Goal: Task Accomplishment & Management: Manage account settings

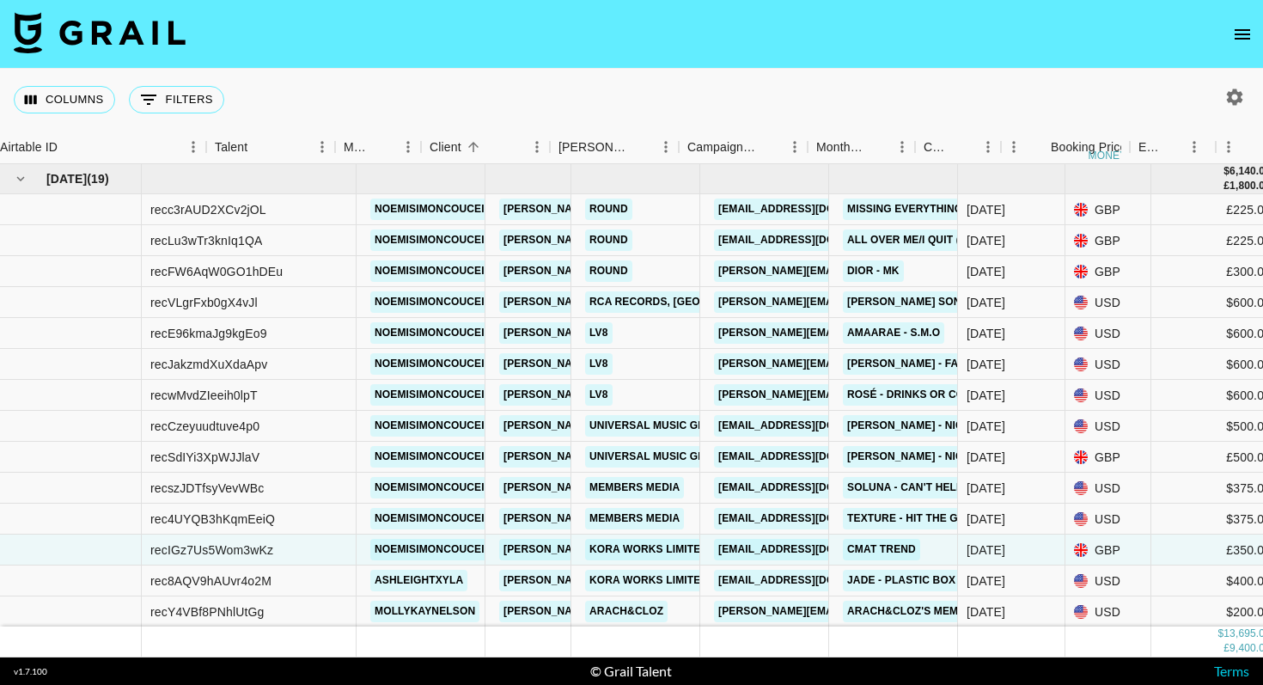
scroll to position [0, 150]
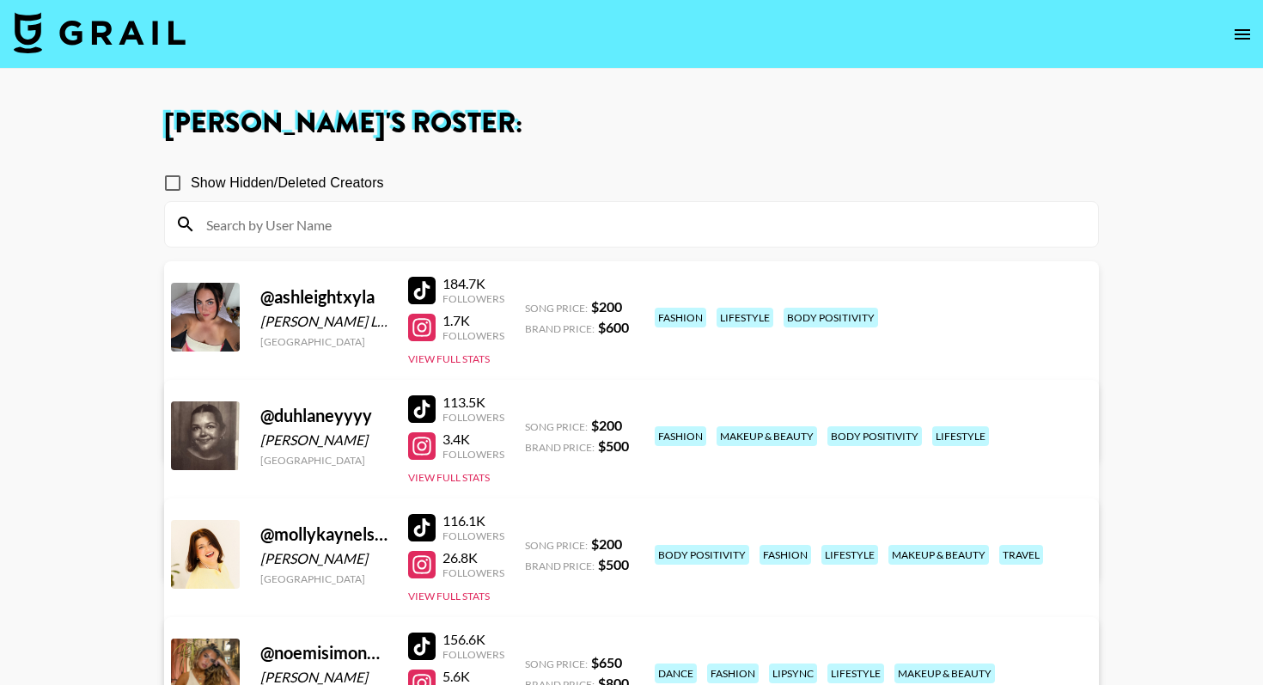
scroll to position [270, 0]
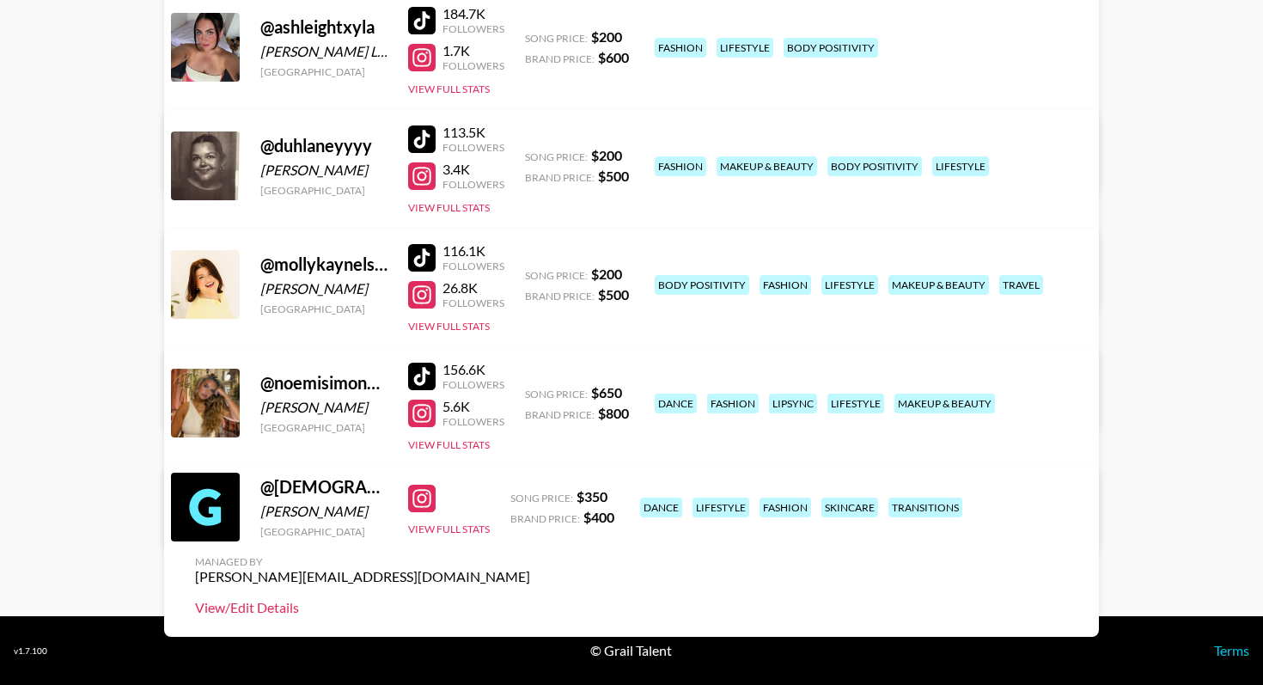
click at [530, 599] on link "View/Edit Details" at bounding box center [362, 607] width 335 height 17
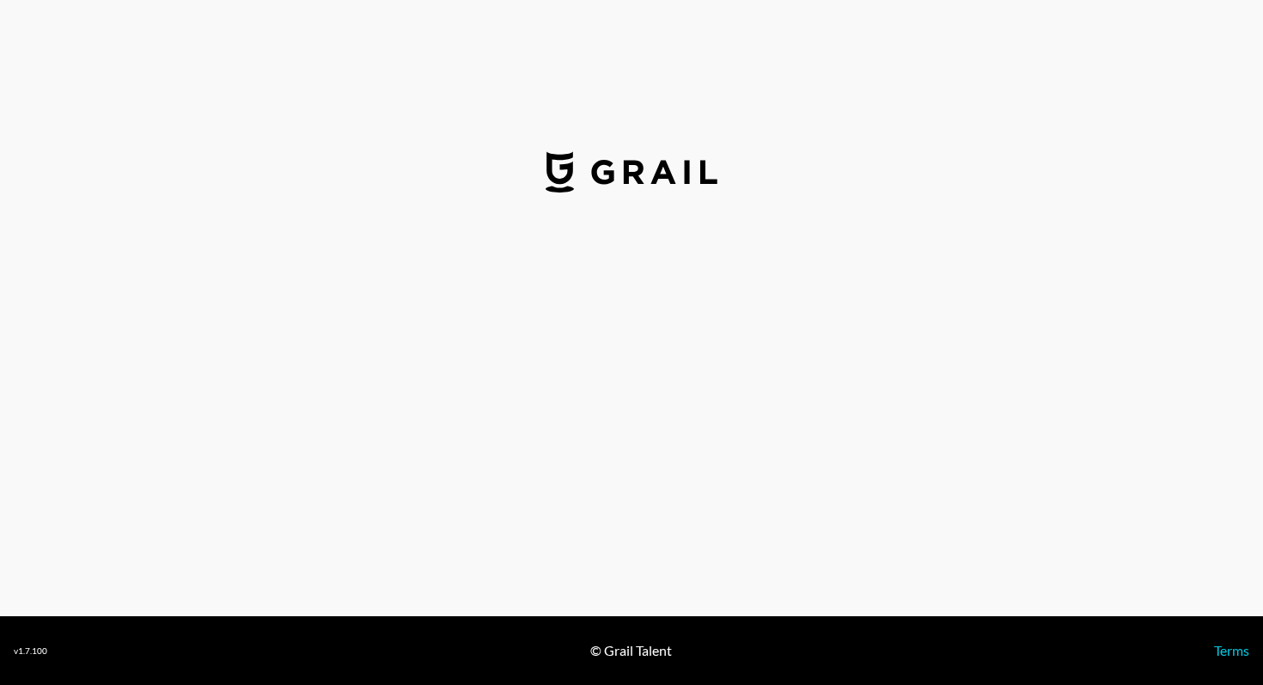
select select "USD"
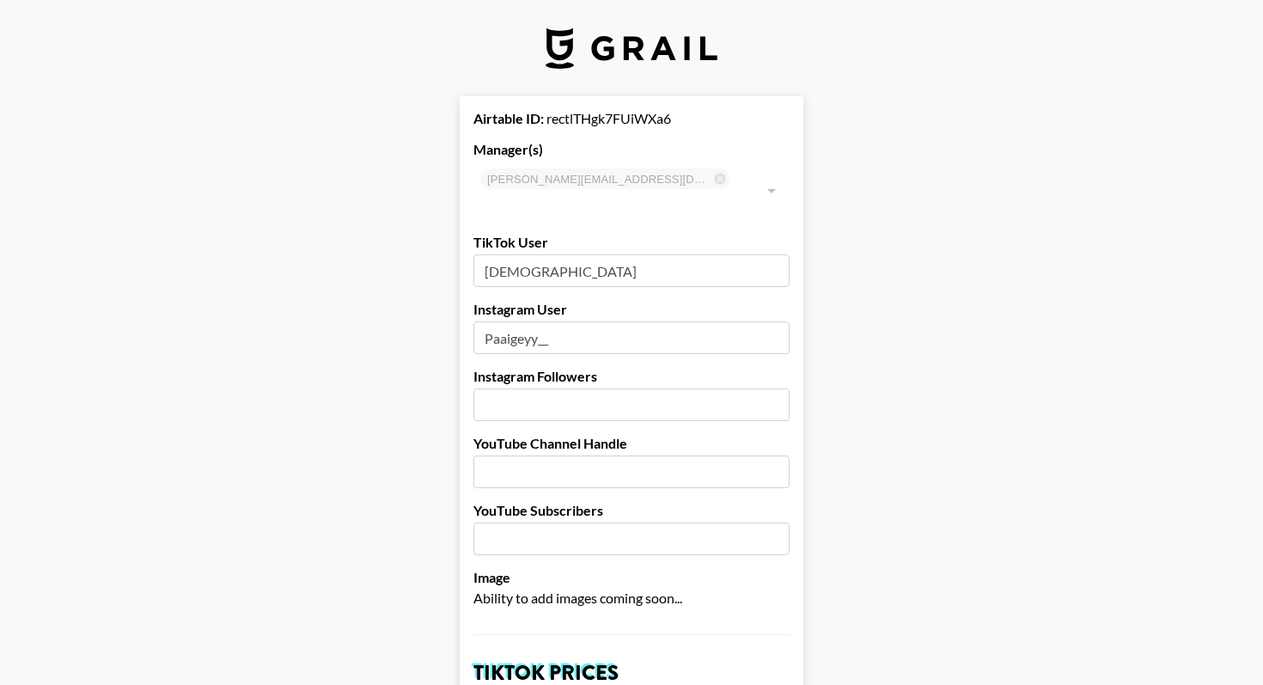
click at [509, 254] on input "[DEMOGRAPHIC_DATA]" at bounding box center [632, 270] width 316 height 33
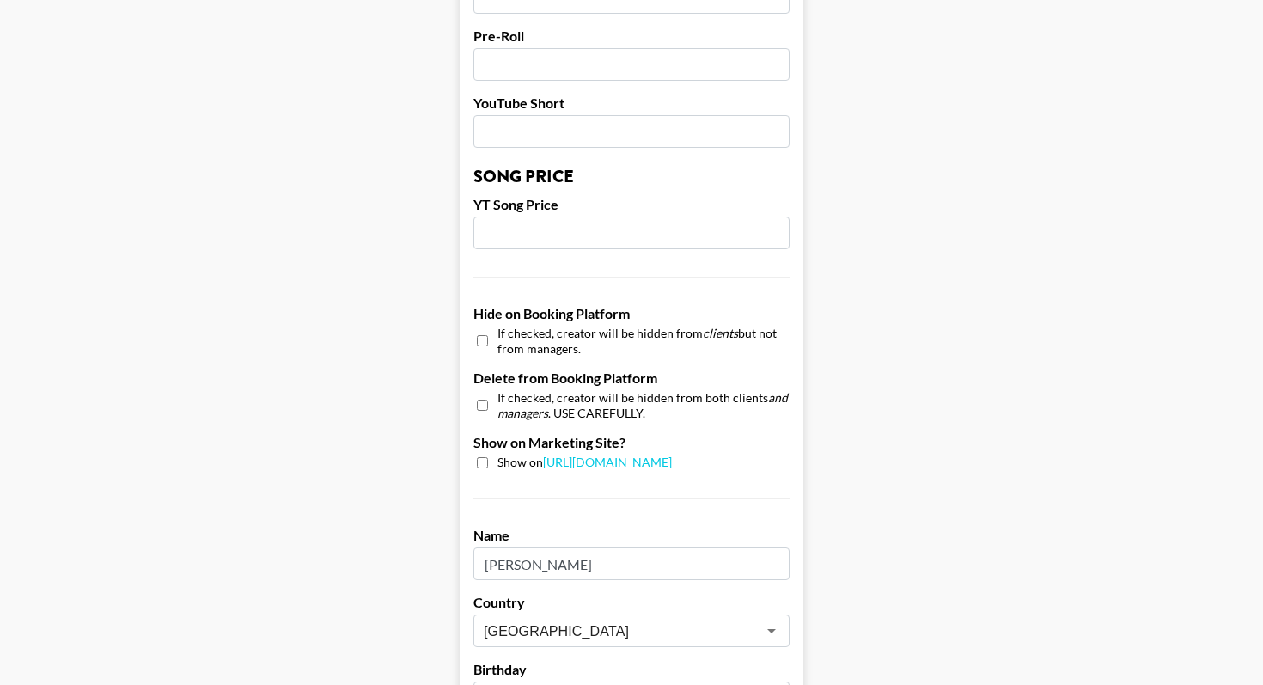
scroll to position [1647, 0]
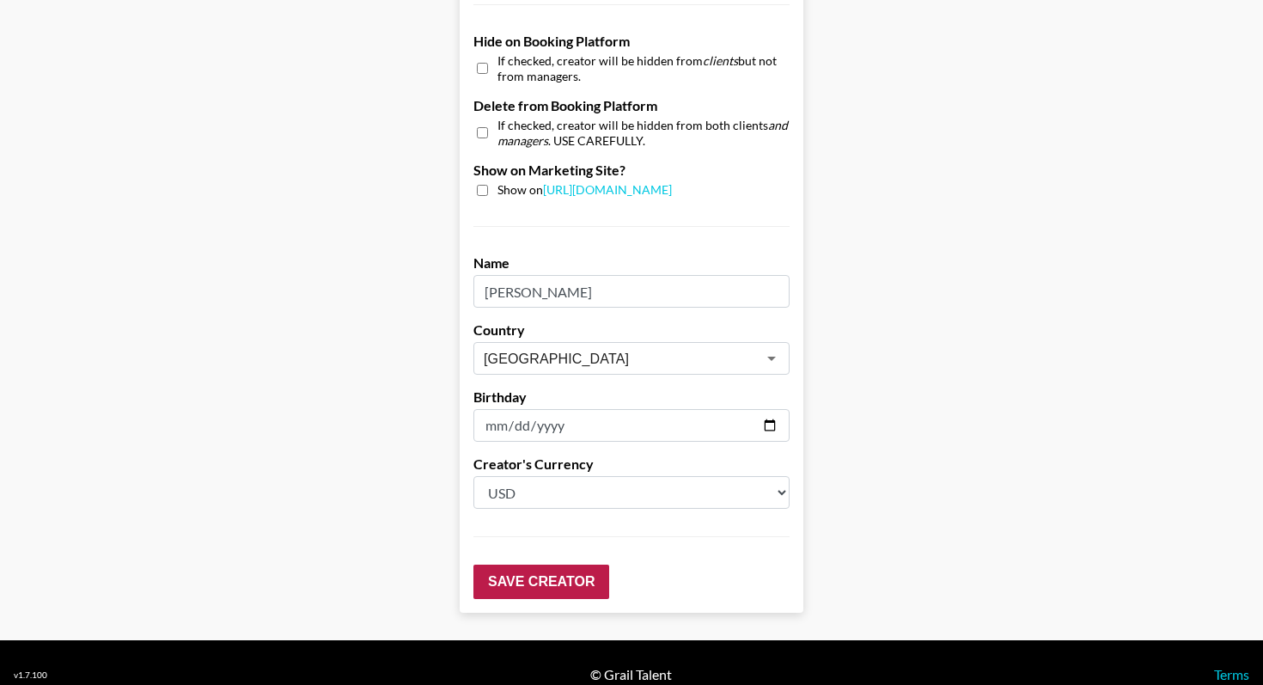
type input "paaiiggey"
click at [532, 565] on input "Save Creator" at bounding box center [542, 582] width 136 height 34
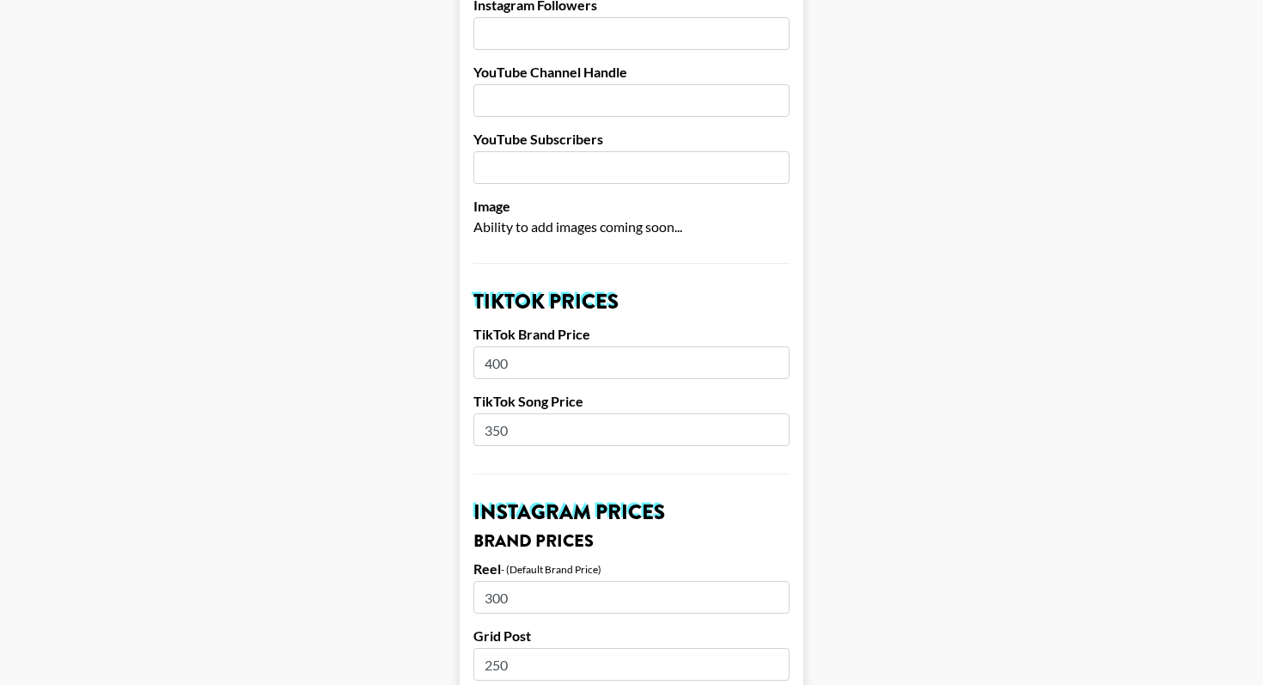
scroll to position [0, 0]
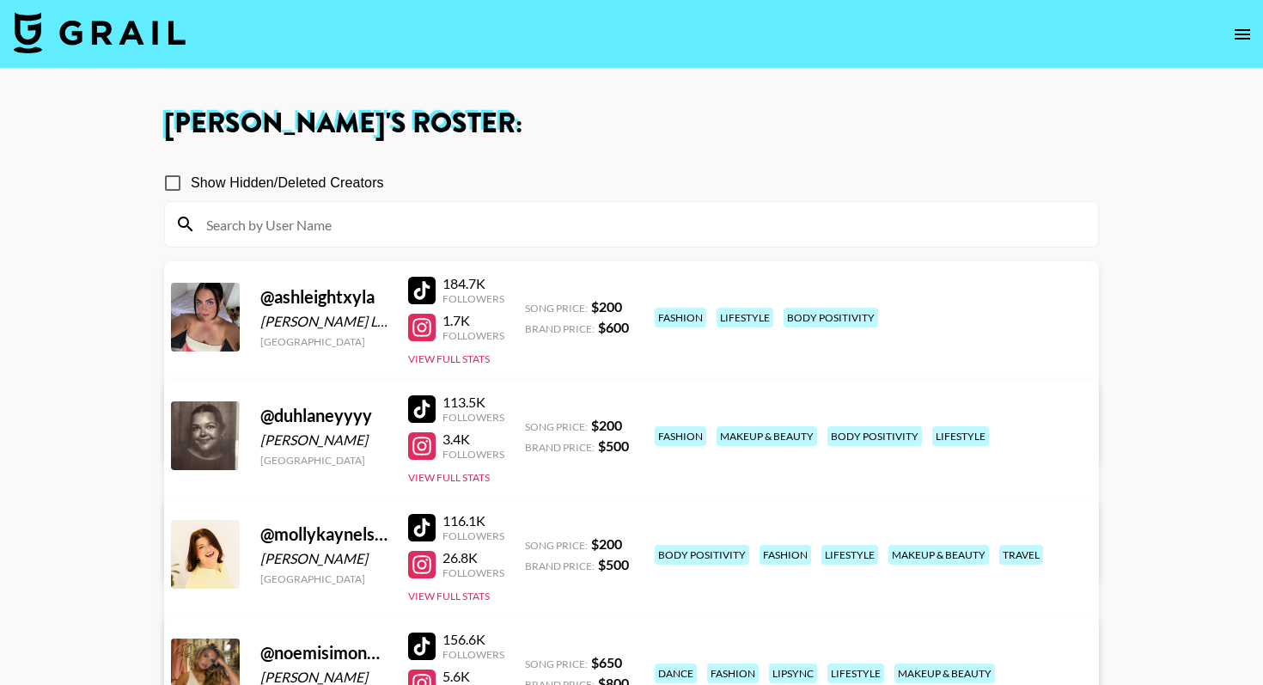
scroll to position [270, 0]
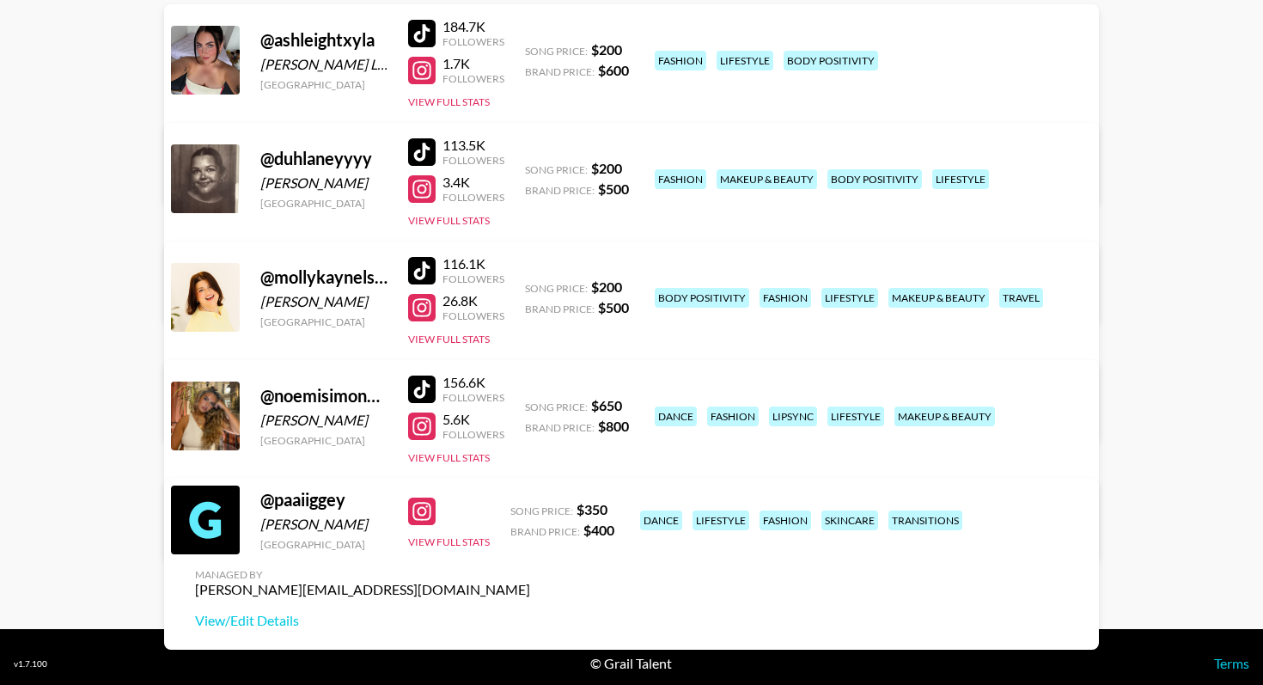
scroll to position [270, 0]
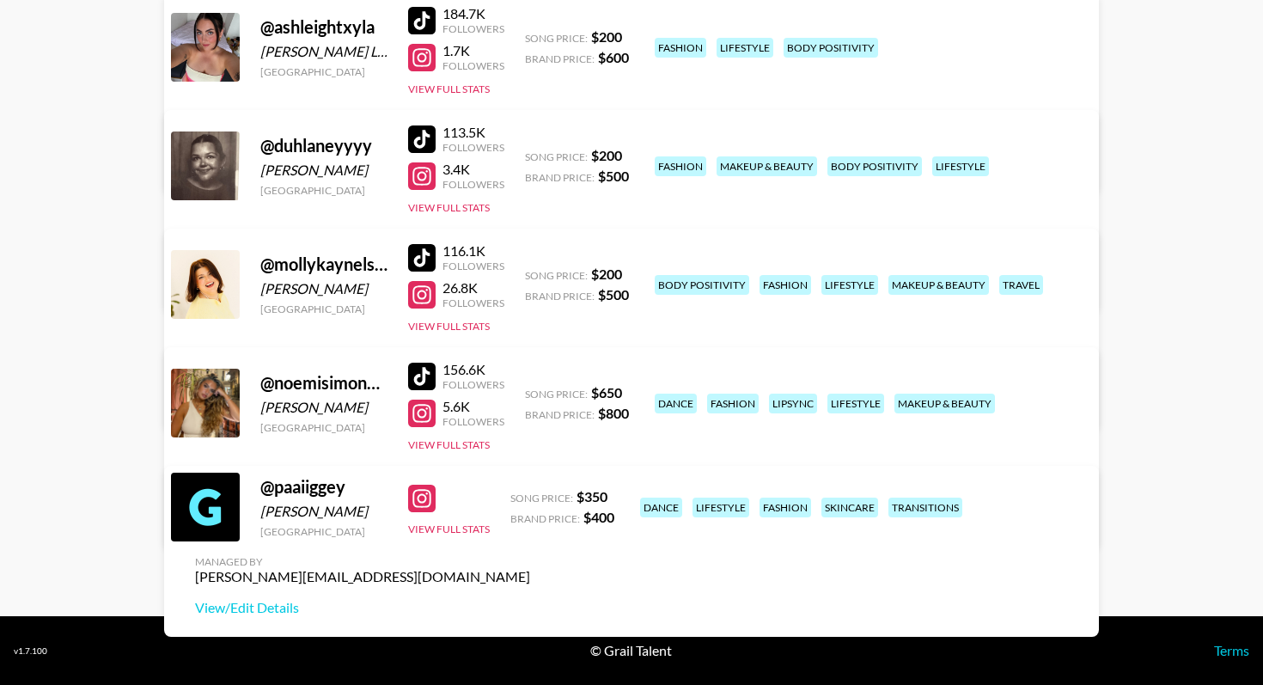
click at [422, 507] on div at bounding box center [422, 499] width 28 height 28
click at [530, 599] on link "View/Edit Details" at bounding box center [362, 607] width 335 height 17
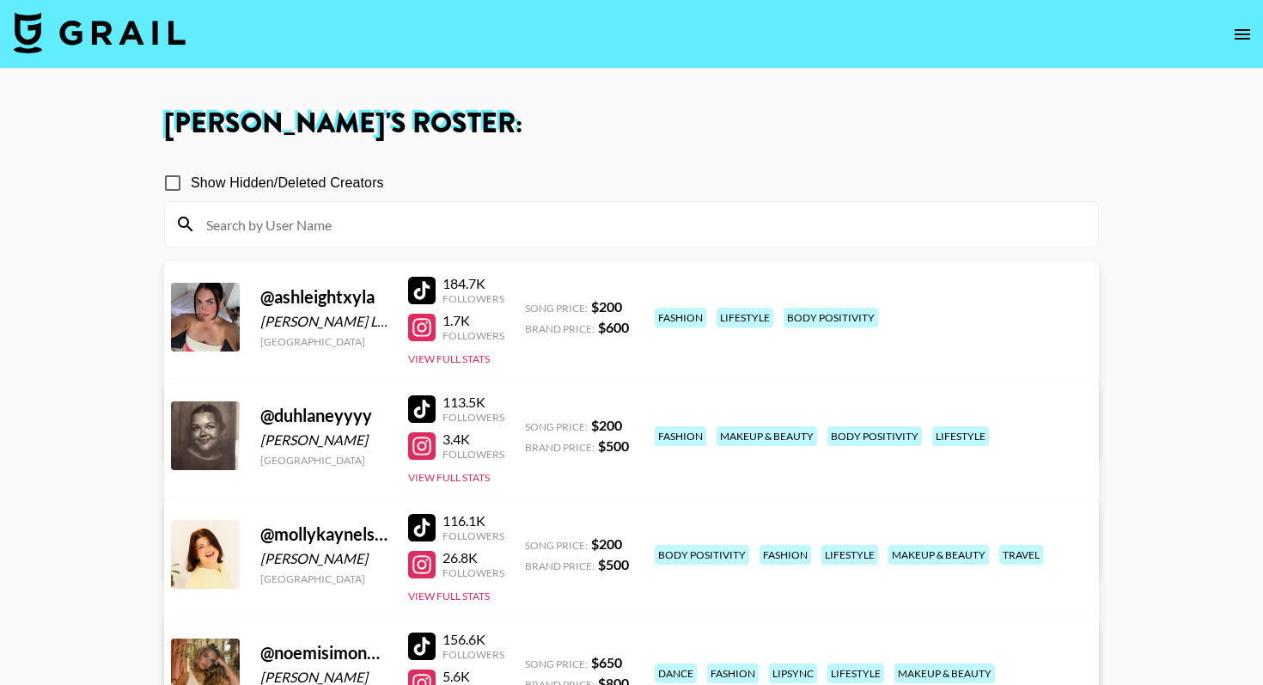
click at [1239, 31] on icon "open drawer" at bounding box center [1242, 34] width 21 height 21
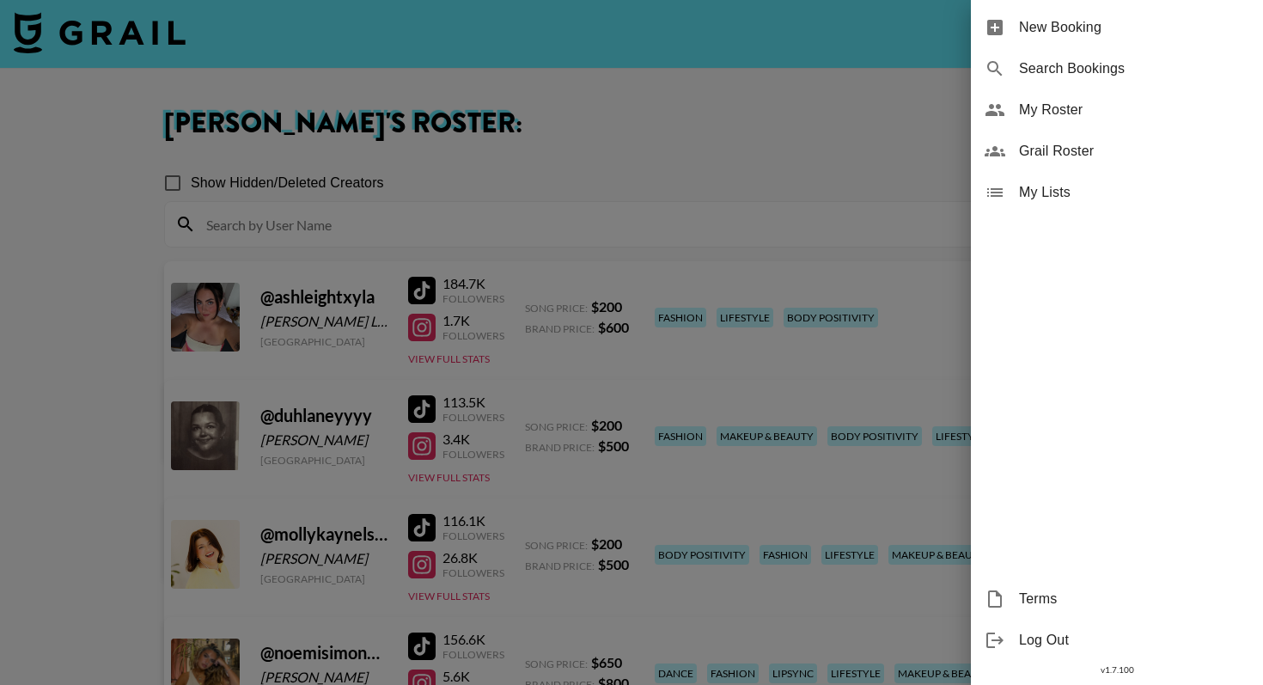
click at [130, 21] on div at bounding box center [631, 342] width 1263 height 685
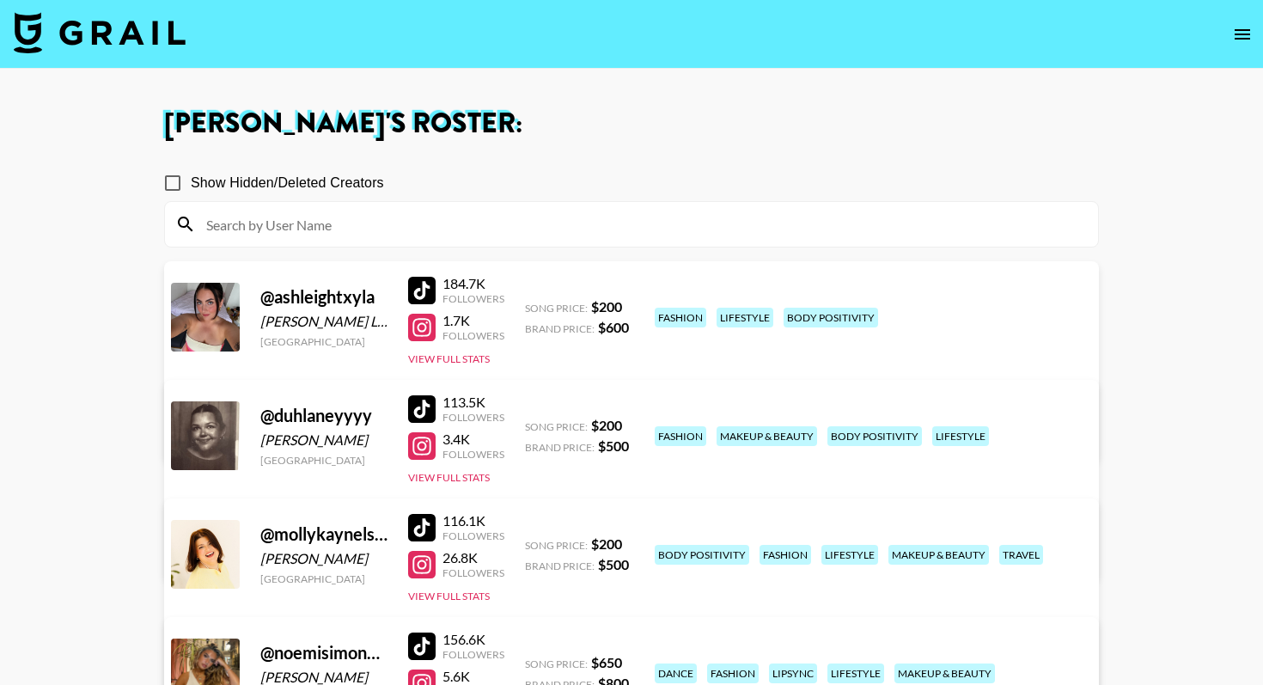
click at [129, 34] on img at bounding box center [100, 32] width 172 height 41
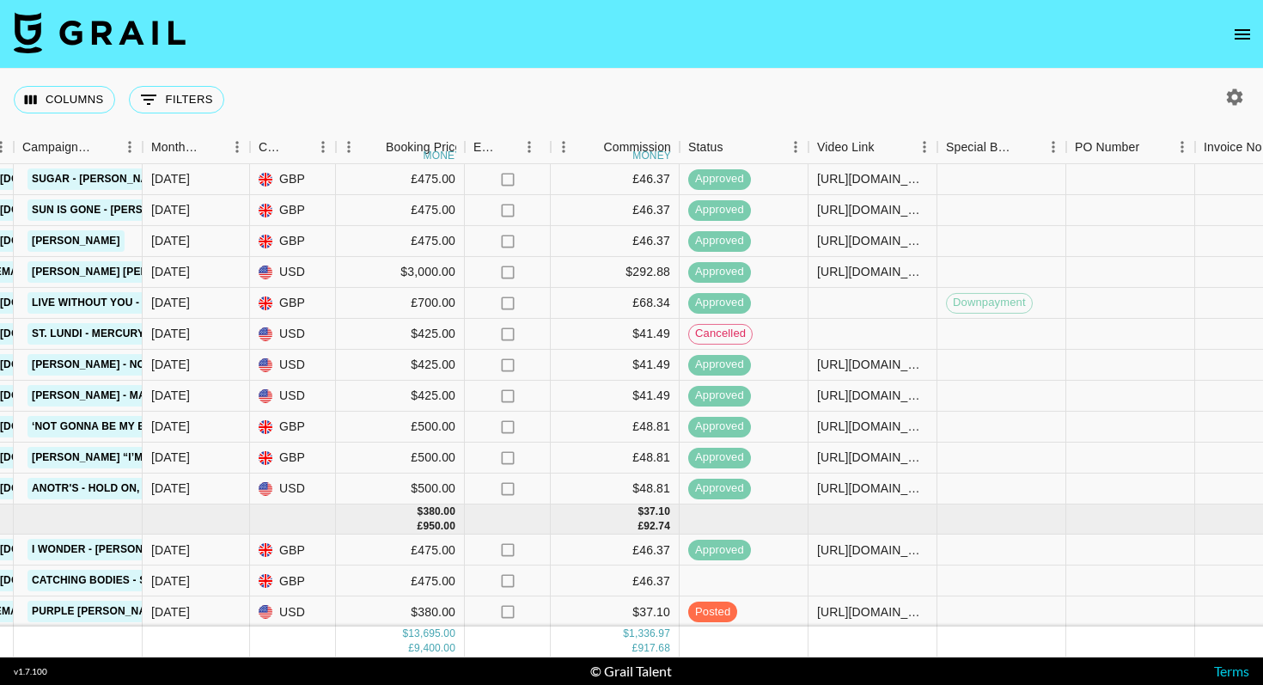
scroll to position [1112, 817]
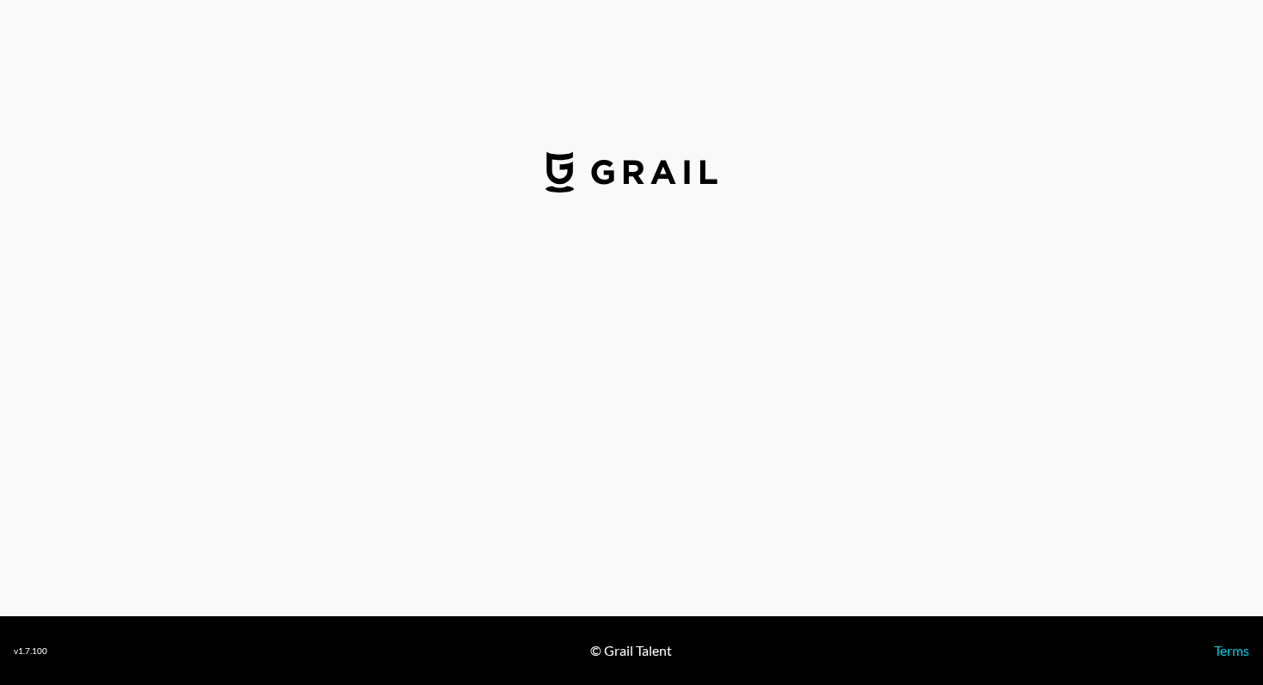
select select "USD"
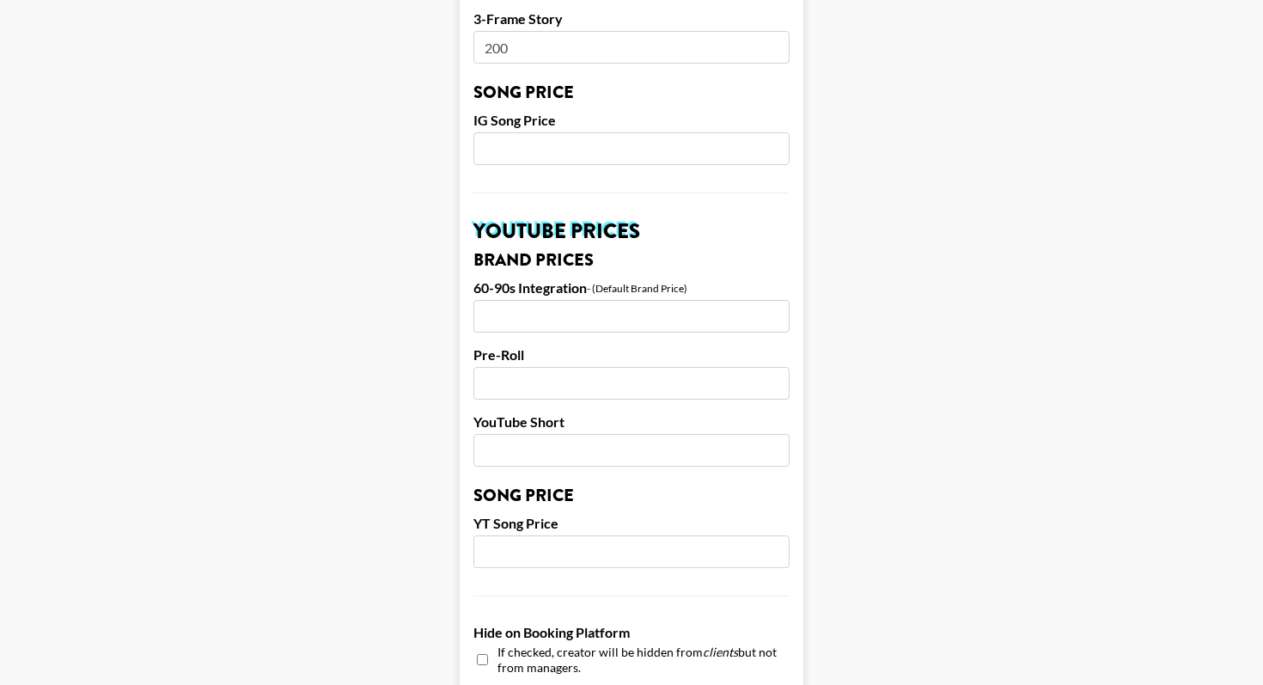
click at [610, 387] on form "Airtable ID: rectlTHgk7FUiWXa6 Manager(s) filipa.costa@grail-talent.com ​ TikTo…" at bounding box center [632, 122] width 344 height 2163
